Goal: Find specific page/section: Find specific page/section

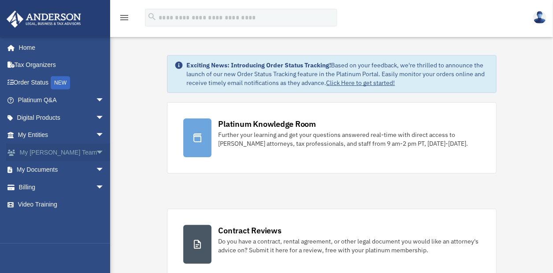
click at [96, 153] on span "arrow_drop_down" at bounding box center [105, 153] width 18 height 18
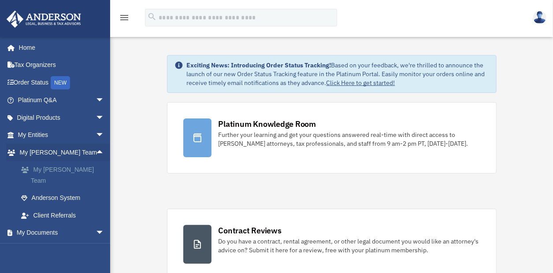
click at [74, 166] on link "My [PERSON_NAME] Team" at bounding box center [64, 175] width 105 height 28
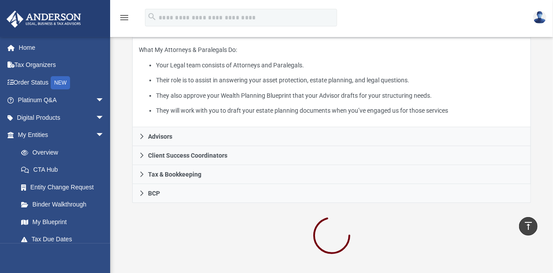
scroll to position [176, 0]
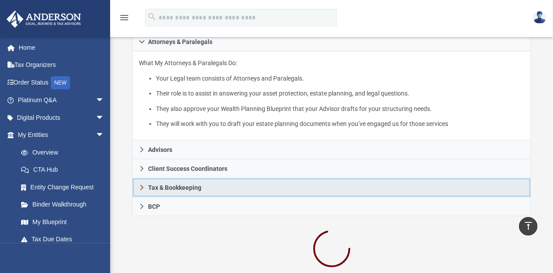
click at [153, 188] on span "Tax & Bookkeeping" at bounding box center [174, 188] width 53 height 6
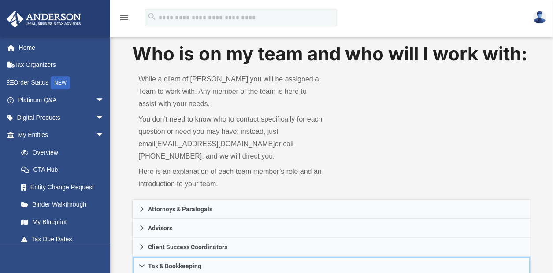
scroll to position [0, 0]
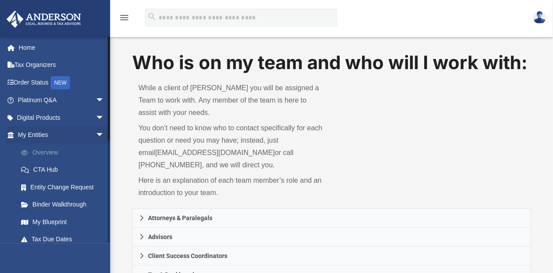
click at [84, 148] on link "Overview" at bounding box center [64, 153] width 105 height 18
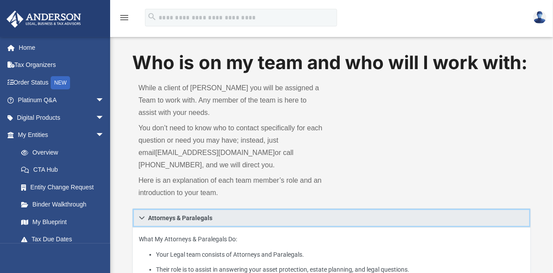
click at [201, 215] on span "Attorneys & Paralegals" at bounding box center [180, 218] width 64 height 6
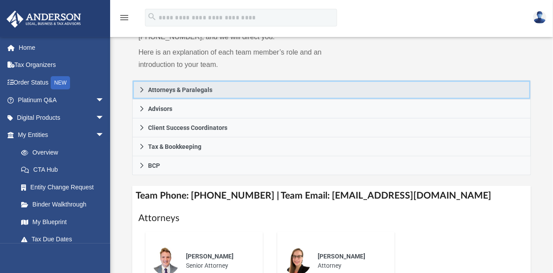
scroll to position [132, 0]
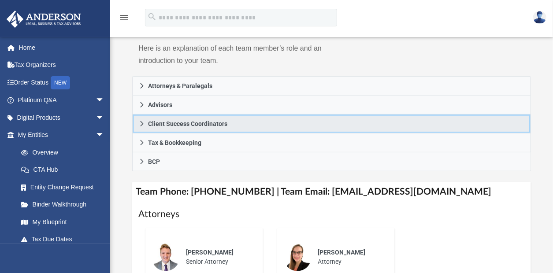
click at [196, 121] on span "Client Success Coordinators" at bounding box center [187, 124] width 79 height 6
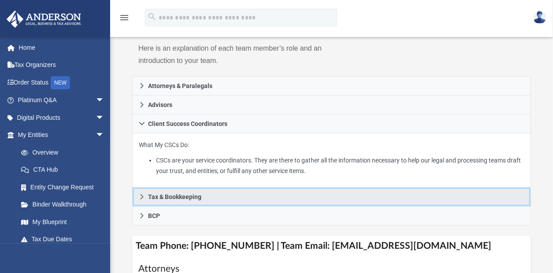
click at [190, 194] on span "Tax & Bookkeeping" at bounding box center [174, 197] width 53 height 6
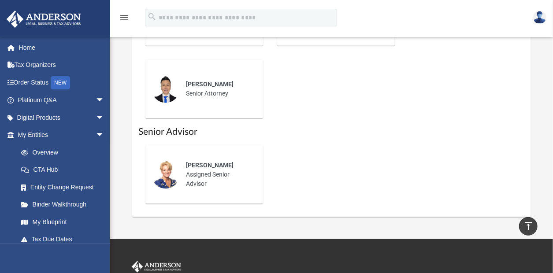
scroll to position [573, 0]
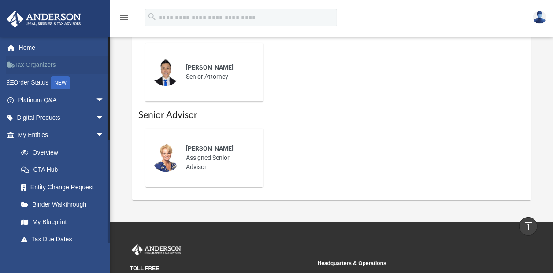
click at [41, 61] on link "Tax Organizers" at bounding box center [62, 65] width 112 height 18
